Goal: Find specific page/section: Find specific page/section

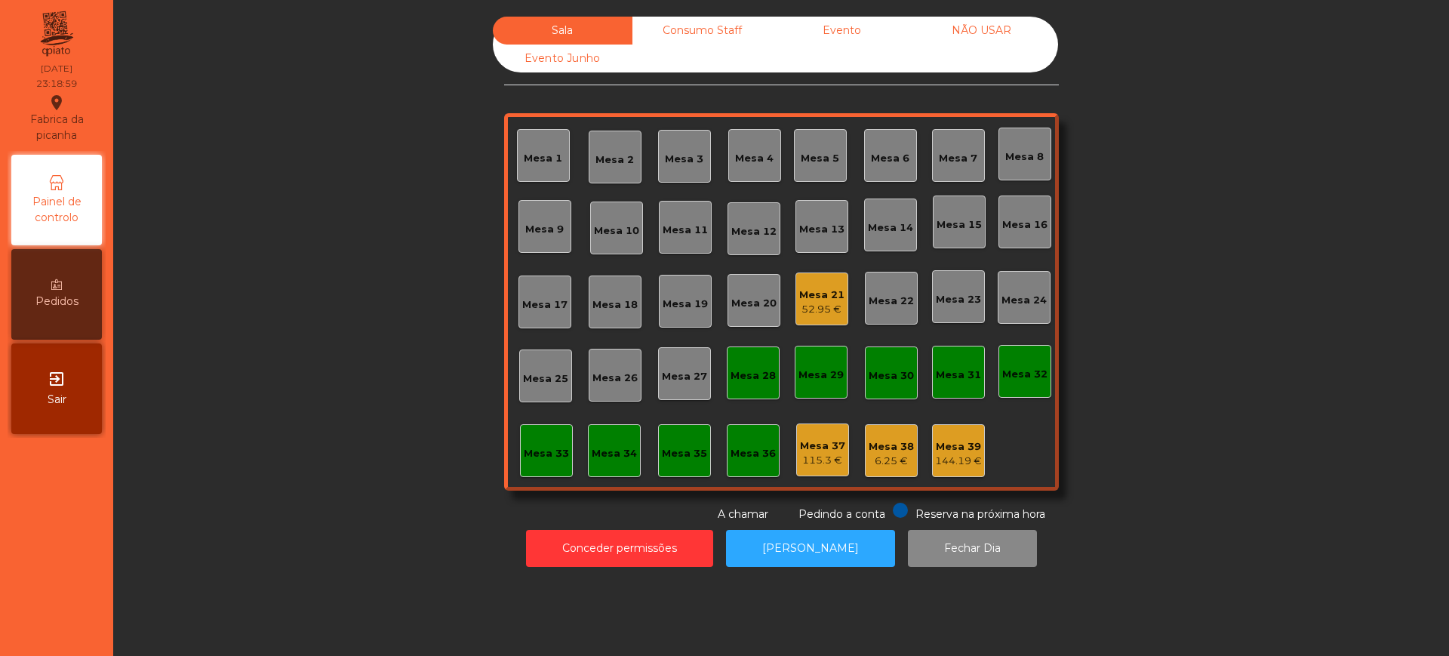
click at [692, 34] on div "Consumo Staff" at bounding box center [702, 31] width 140 height 28
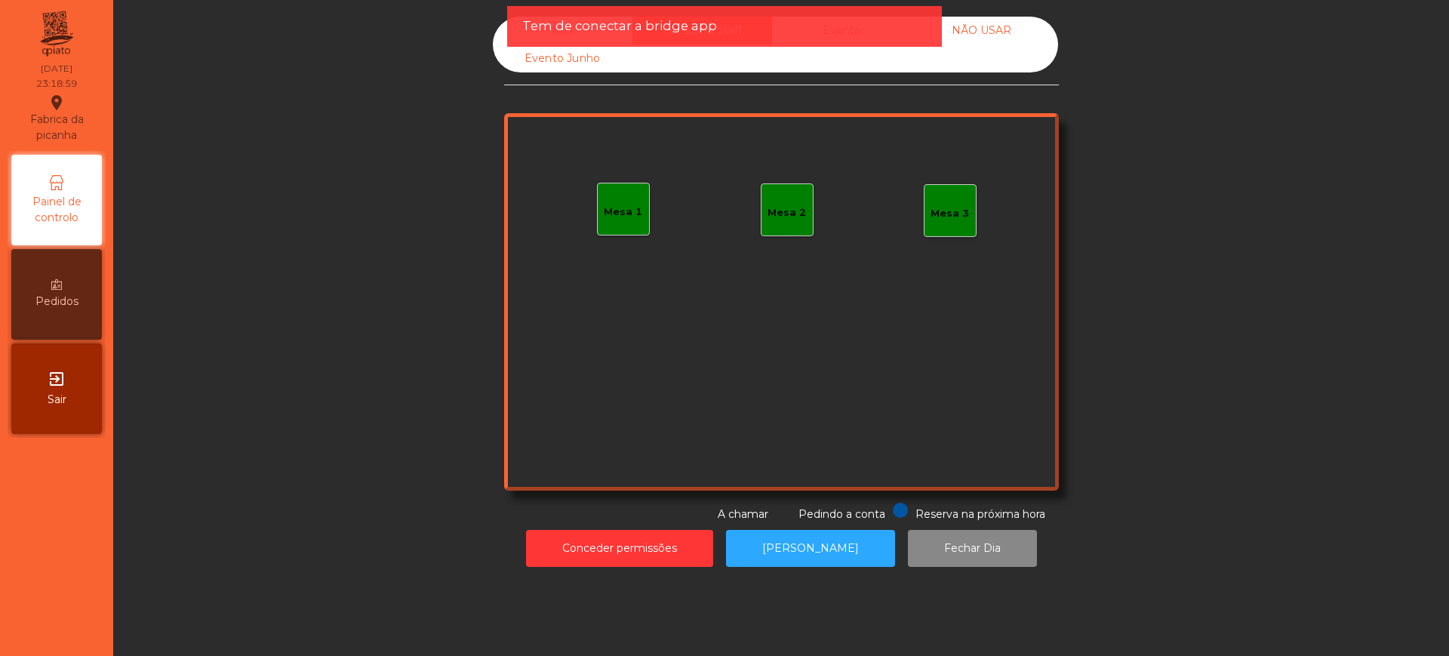
click at [789, 29] on div "Tem de conectar a bridge app" at bounding box center [724, 26] width 404 height 19
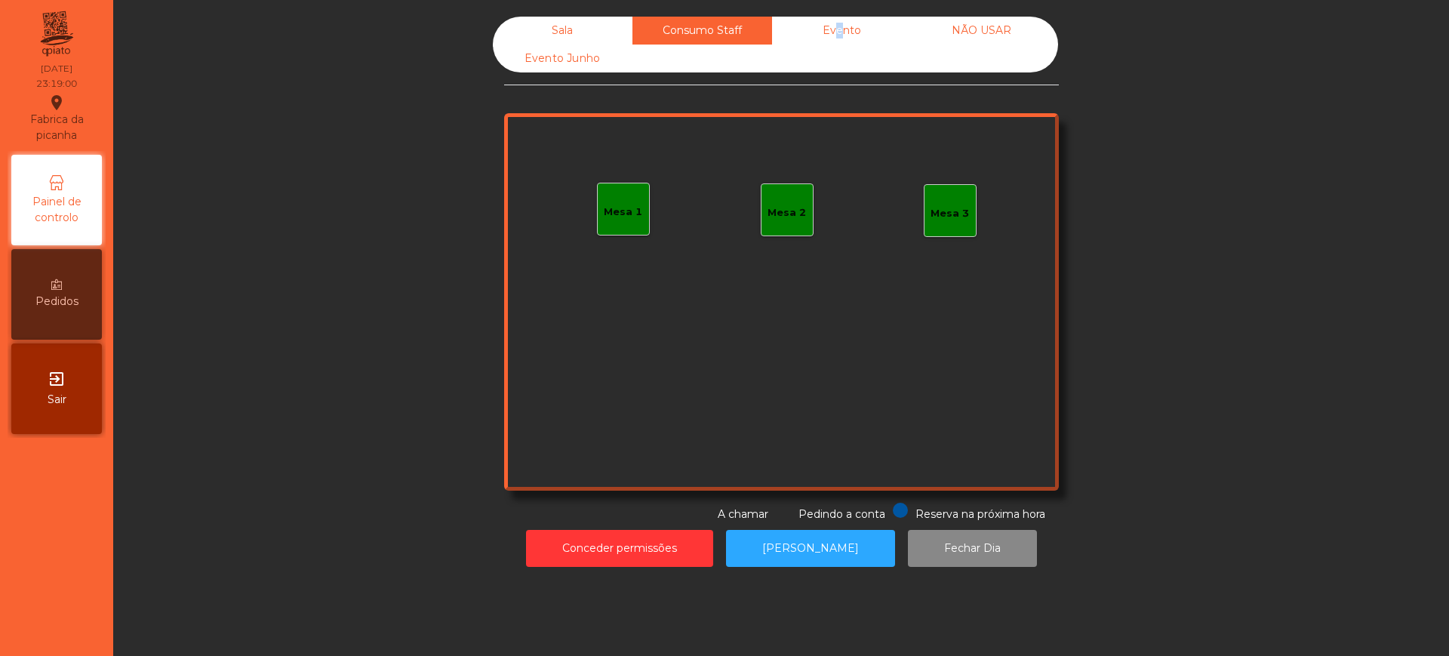
click at [826, 35] on div "Evento" at bounding box center [842, 31] width 140 height 28
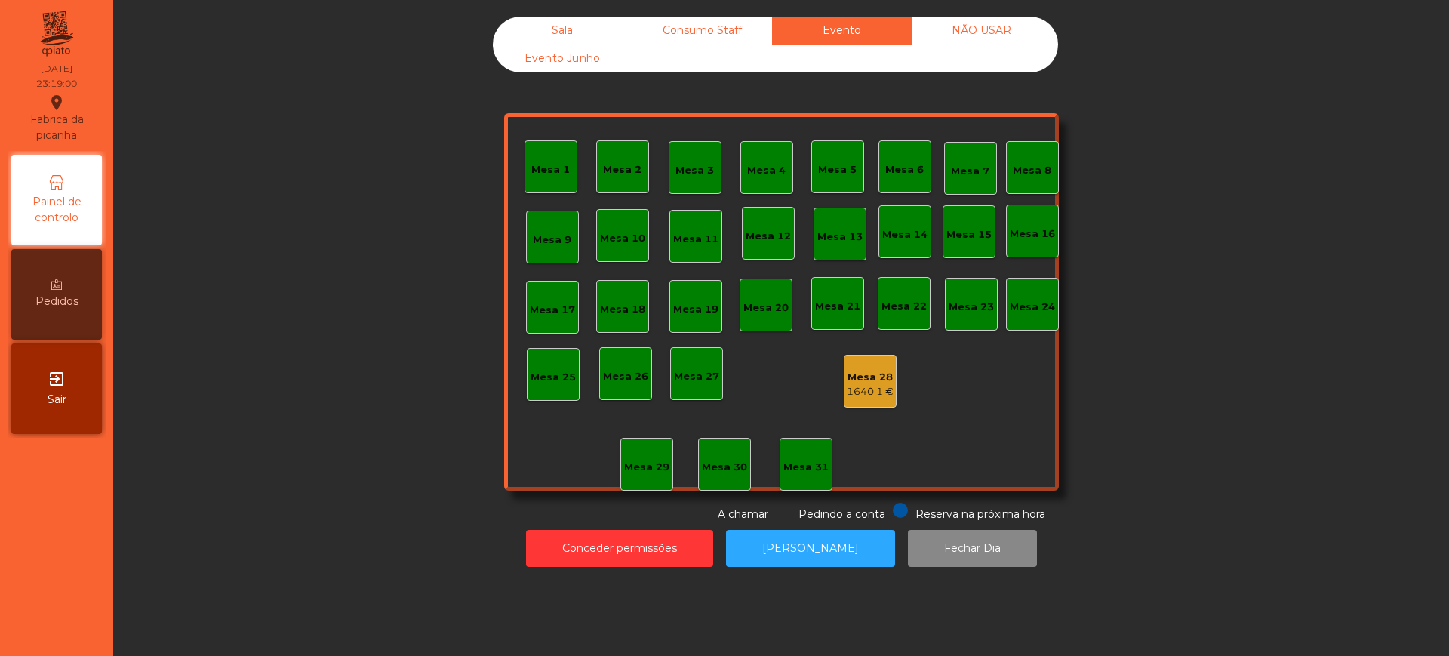
click at [974, 35] on div "NÃO USAR" at bounding box center [982, 31] width 140 height 28
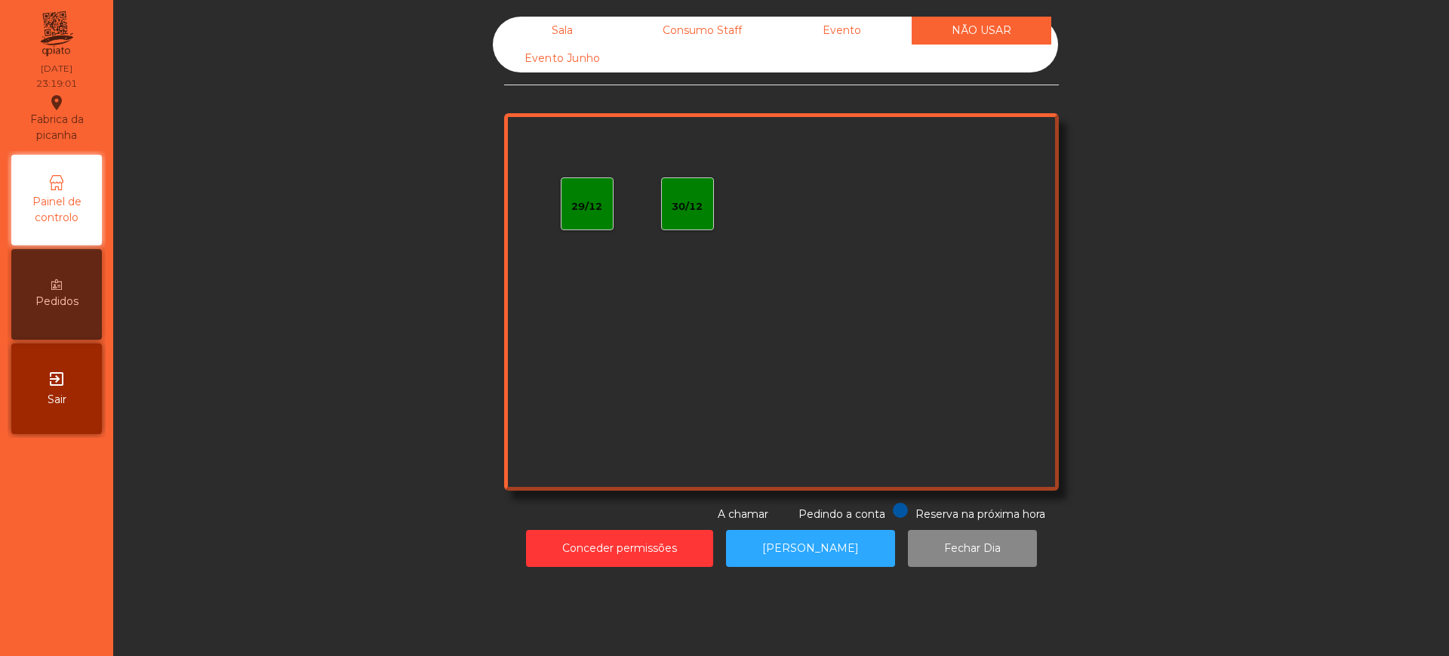
click at [856, 32] on div "Evento" at bounding box center [842, 31] width 140 height 28
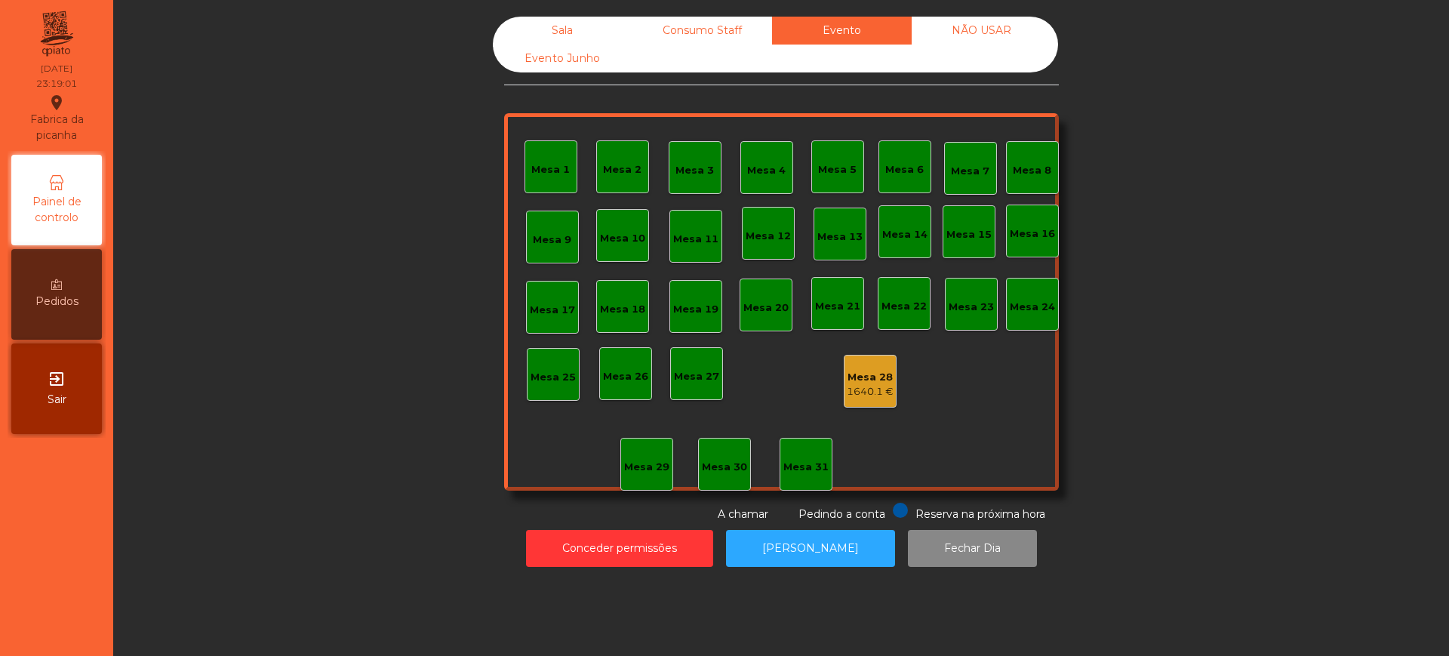
click at [670, 30] on div "Consumo Staff" at bounding box center [702, 31] width 140 height 28
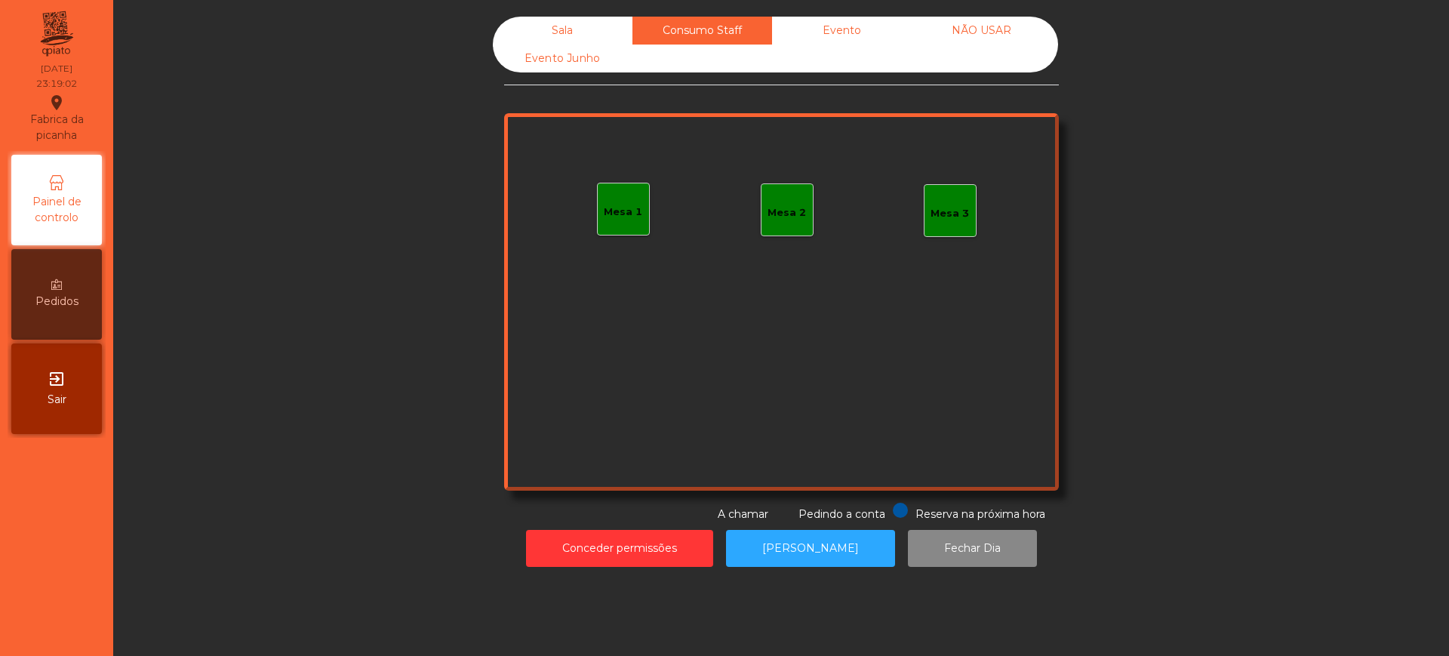
click at [539, 27] on div "Sala" at bounding box center [563, 31] width 140 height 28
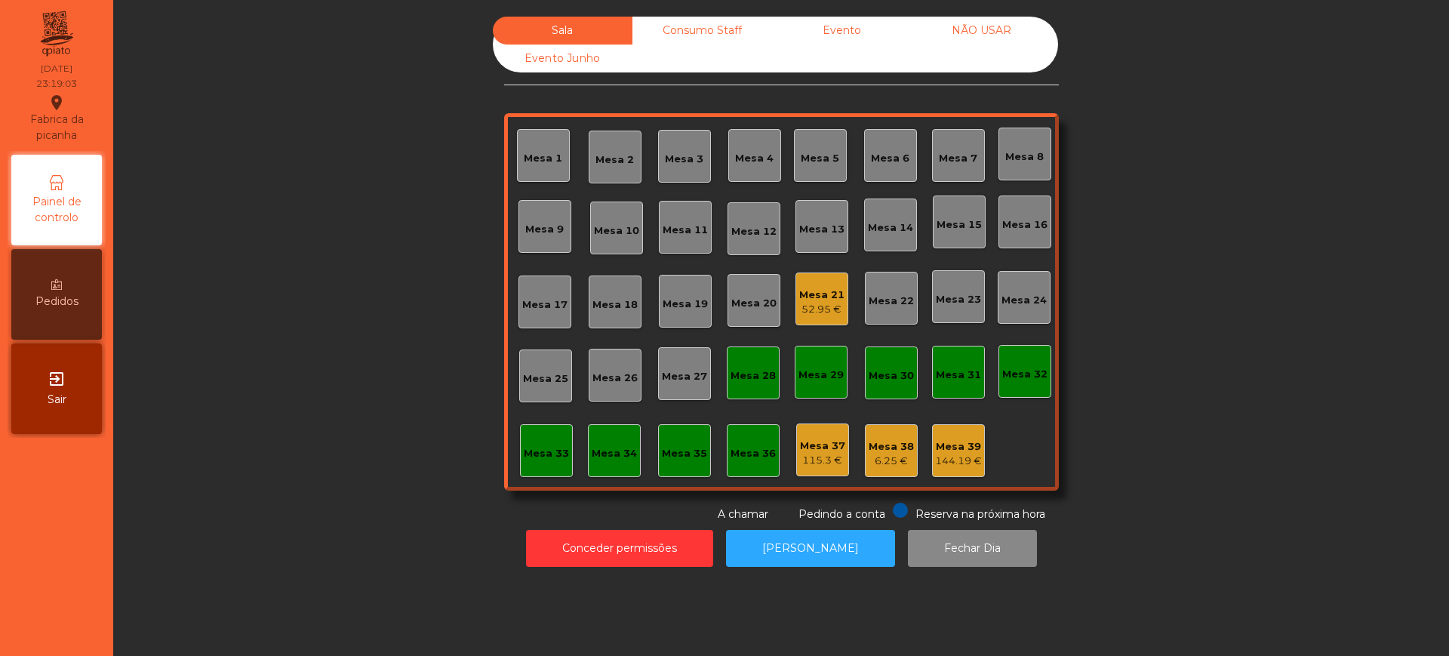
click at [287, 309] on div "Sala Consumo Staff Evento NÃO USAR Evento Junho Mesa 1 Mesa 2 [GEOGRAPHIC_DATA]…" at bounding box center [781, 270] width 1295 height 506
